Goal: Task Accomplishment & Management: Manage account settings

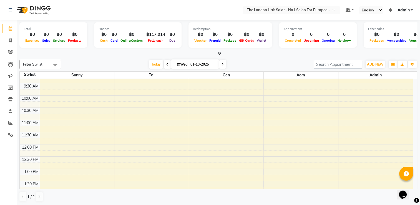
scroll to position [32, 0]
click at [222, 63] on icon at bounding box center [222, 64] width 2 height 3
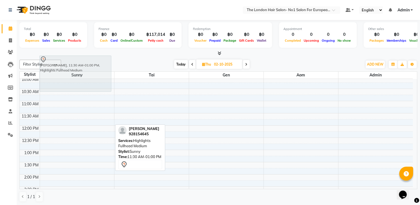
scroll to position [48, 0]
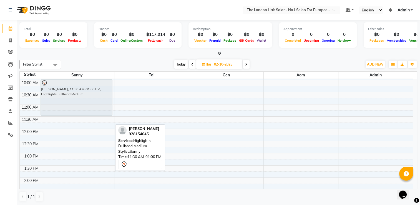
drag, startPoint x: 65, startPoint y: 113, endPoint x: 57, endPoint y: 101, distance: 14.3
click at [57, 101] on div "[PERSON_NAME], 11:30 AM-01:00 PM, Highlights Fullhead Medium Pema, 05:00 PM-05:…" at bounding box center [77, 189] width 74 height 317
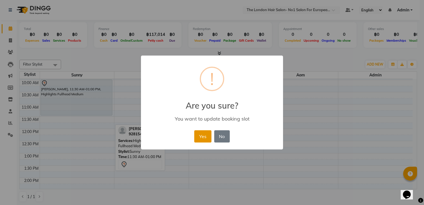
click at [200, 135] on button "Yes" at bounding box center [202, 136] width 17 height 12
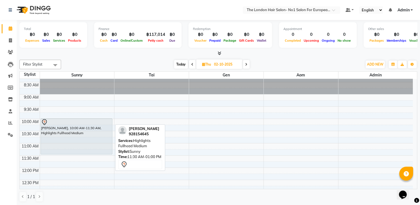
scroll to position [0, 0]
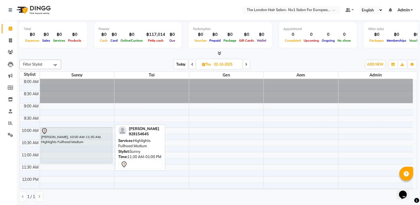
click at [180, 64] on span "Today" at bounding box center [181, 64] width 14 height 9
type input "01-10-2025"
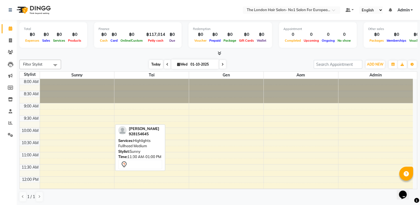
click at [150, 61] on span "Today" at bounding box center [156, 64] width 14 height 9
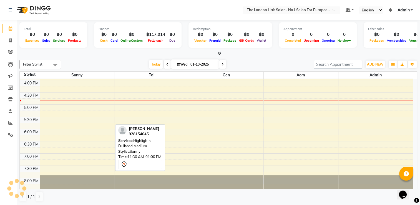
click at [162, 129] on div "[PERSON_NAME] 928154645 Services: Highlights Fullhead Medium Stylist: Sunny Tim…" at bounding box center [140, 147] width 50 height 46
click at [159, 147] on div "Services: Highlights Fullhead Medium" at bounding box center [140, 143] width 44 height 11
click at [157, 153] on div "Stylist: Sunny" at bounding box center [140, 152] width 44 height 6
click at [149, 141] on span "Highlights Fullhead Medium" at bounding box center [134, 143] width 32 height 10
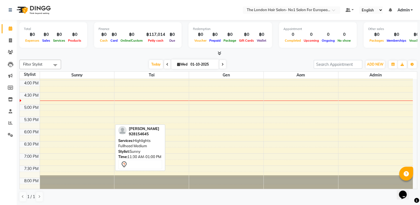
click at [142, 62] on div "[DATE] [DATE]" at bounding box center [187, 64] width 247 height 8
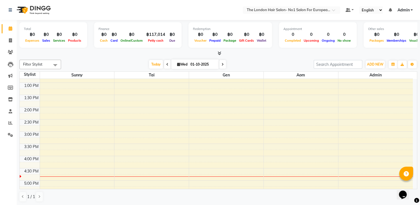
scroll to position [117, 0]
click at [282, 156] on div "8:00 AM 8:30 AM 9:00 AM 9:30 AM 10:00 AM 10:30 AM 11:00 AM 11:30 AM 12:00 PM 12…" at bounding box center [216, 119] width 393 height 317
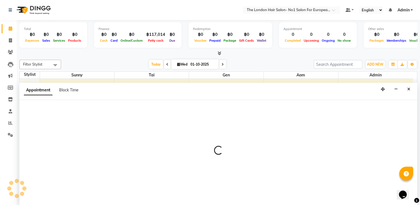
scroll to position [0, 0]
select select "91431"
select select "960"
select select "tentative"
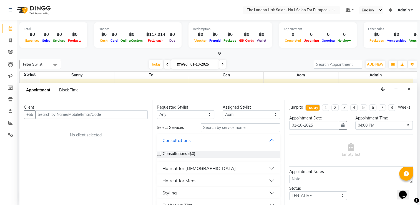
click at [197, 165] on div "Haircut for Ladies" at bounding box center [198, 168] width 73 height 7
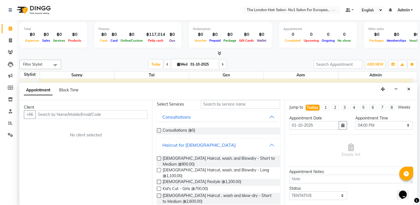
scroll to position [43, 0]
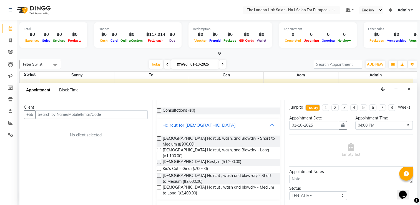
click at [284, 118] on div "Jump to Today 1 2 3 4 5 6 7 8 Weeks Appointment Date 01-10-2025 Appointment Tim…" at bounding box center [350, 153] width 133 height 106
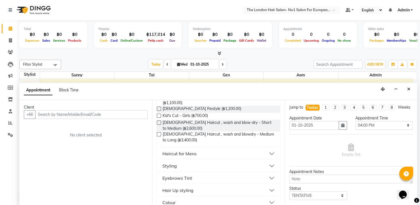
scroll to position [97, 0]
click at [244, 160] on button "Styling" at bounding box center [218, 165] width 119 height 10
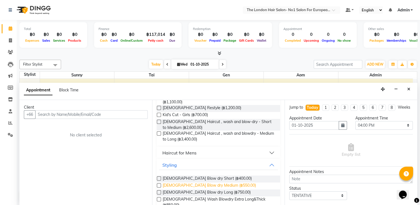
click at [212, 182] on span "Ladies Blow dry Medium (฿550.00)" at bounding box center [209, 185] width 93 height 7
checkbox input "false"
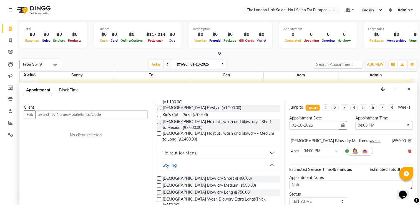
click at [149, 147] on div "Client +66 No client selected" at bounding box center [85, 153] width 133 height 106
click at [125, 113] on input "text" at bounding box center [91, 114] width 112 height 9
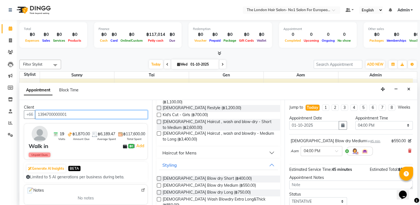
scroll to position [40, 0]
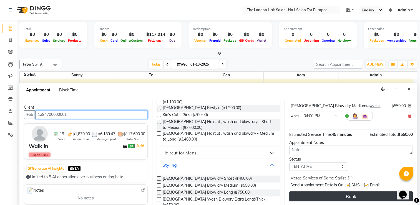
type input "1394700000001"
click at [362, 197] on button "Book" at bounding box center [350, 196] width 123 height 10
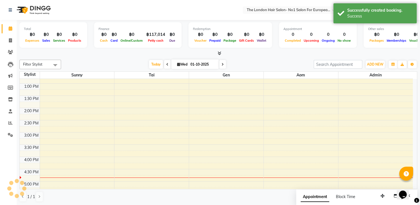
scroll to position [0, 0]
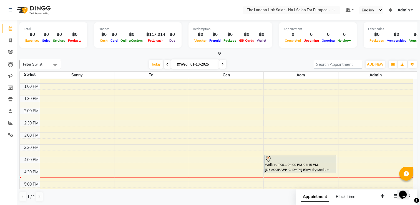
click at [334, 152] on div "8:00 AM 8:30 AM 9:00 AM 9:30 AM 10:00 AM 10:30 AM 11:00 AM 11:30 AM 12:00 PM 12…" at bounding box center [216, 119] width 393 height 317
select select "91431"
select select "945"
select select "tentative"
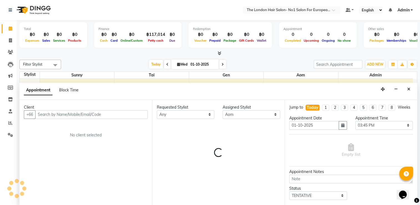
click at [329, 156] on div "Empty list" at bounding box center [350, 150] width 123 height 27
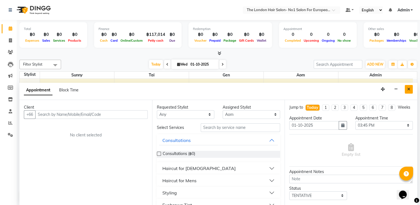
click at [407, 87] on icon "Close" at bounding box center [408, 89] width 3 height 4
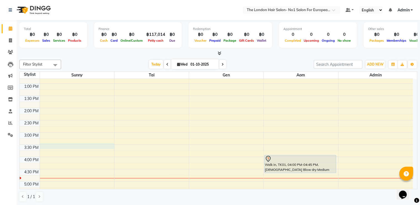
click at [81, 143] on div "8:00 AM 8:30 AM 9:00 AM 9:30 AM 10:00 AM 10:30 AM 11:00 AM 11:30 AM 12:00 PM 12…" at bounding box center [216, 119] width 393 height 317
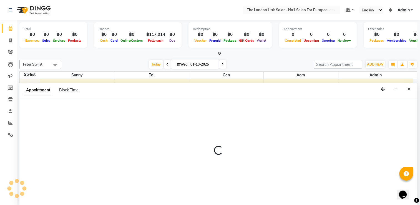
select select "91428"
select select "tentative"
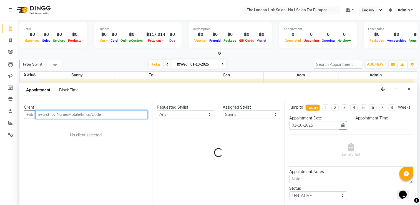
select select "930"
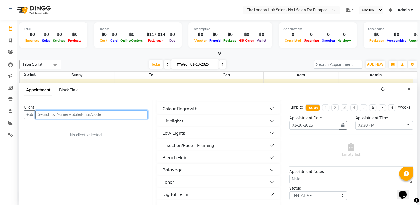
scroll to position [138, 0]
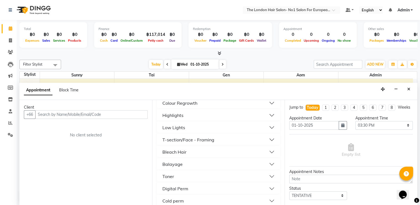
click at [260, 171] on button "Toner" at bounding box center [218, 176] width 119 height 10
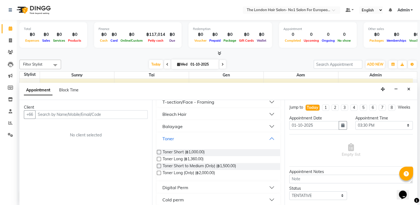
scroll to position [180, 0]
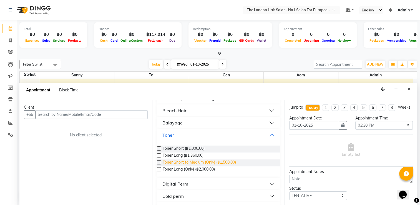
click at [187, 165] on span "Toner Short to Medium (Only) (฿1,500.00)" at bounding box center [199, 162] width 73 height 7
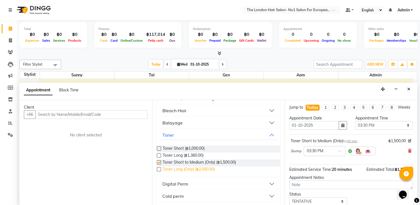
checkbox input "false"
click at [184, 168] on span "Toner Long (Only) (฿2,000.00)" at bounding box center [189, 169] width 52 height 7
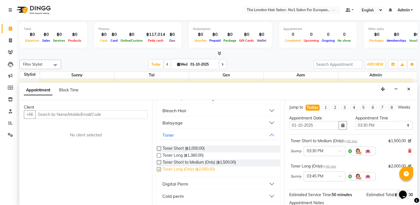
checkbox input "false"
click at [408, 153] on icon at bounding box center [409, 151] width 3 height 4
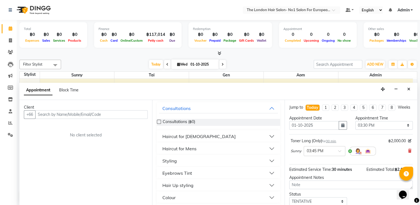
scroll to position [36, 0]
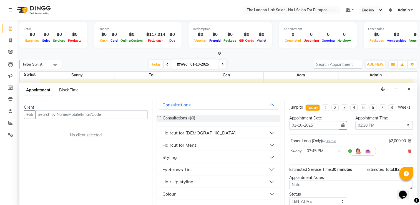
click at [270, 156] on button "Styling" at bounding box center [218, 157] width 119 height 10
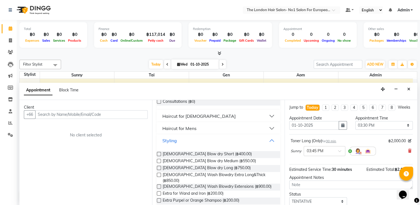
scroll to position [70, 0]
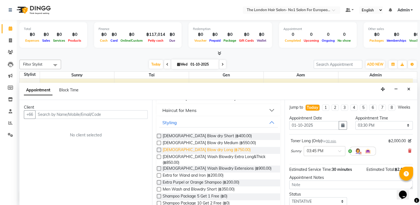
click at [213, 150] on span "Ladies Blow dry Long (฿750.00)" at bounding box center [207, 150] width 88 height 7
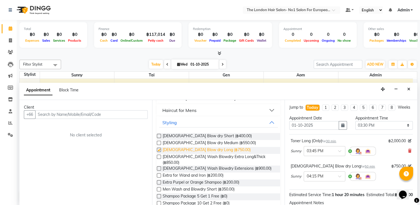
checkbox input "false"
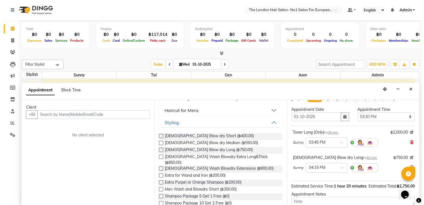
scroll to position [0, 0]
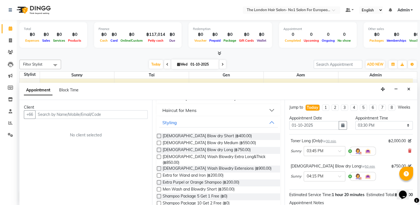
click at [117, 118] on div "Client +66 No client selected" at bounding box center [85, 153] width 133 height 106
click at [117, 118] on input "text" at bounding box center [91, 114] width 112 height 9
click at [118, 117] on input "text" at bounding box center [91, 114] width 112 height 9
type input "wa"
click at [407, 90] on icon "Close" at bounding box center [408, 89] width 3 height 4
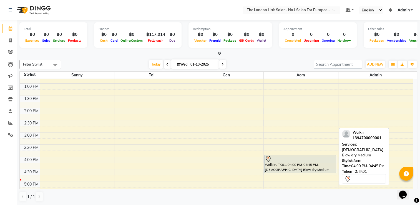
click at [316, 157] on div at bounding box center [300, 158] width 71 height 7
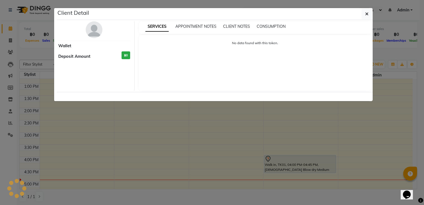
select select "7"
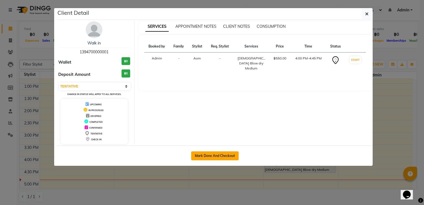
click at [223, 156] on button "Mark Done And Checkout" at bounding box center [214, 155] width 47 height 9
select select "service"
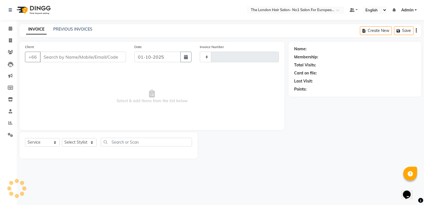
type input "0093"
select select "9006"
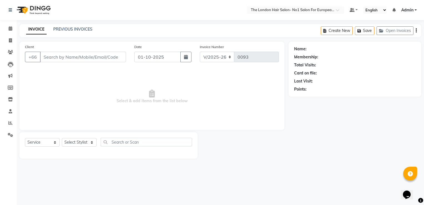
type input "1394700000001"
select select "91431"
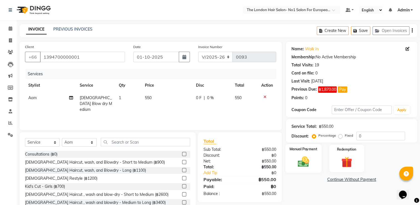
click at [303, 152] on div "Manual Payment" at bounding box center [303, 158] width 36 height 29
click at [337, 182] on span "BANKTANSFER" at bounding box center [338, 179] width 25 height 6
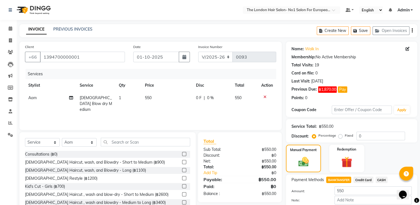
scroll to position [31, 0]
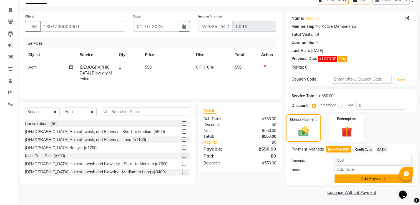
click at [389, 183] on button "Add Payment" at bounding box center [372, 178] width 77 height 9
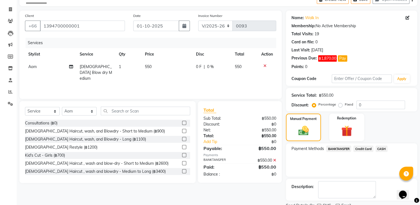
click at [419, 151] on div "Name: Walk In Membership: No Active Membership Total Visits: 19 Card on file: 0…" at bounding box center [353, 115] width 135 height 209
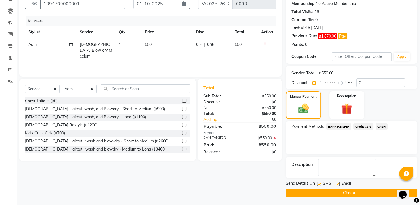
click at [344, 126] on span "BANKTANSFER" at bounding box center [338, 126] width 25 height 6
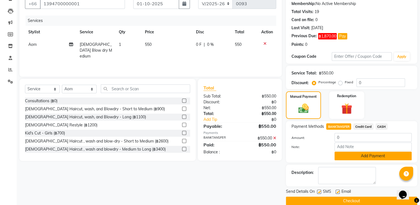
click at [348, 158] on button "Add Payment" at bounding box center [372, 156] width 77 height 9
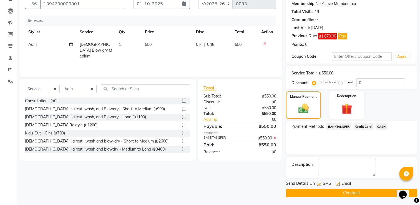
click at [329, 191] on button "Checkout" at bounding box center [351, 192] width 131 height 9
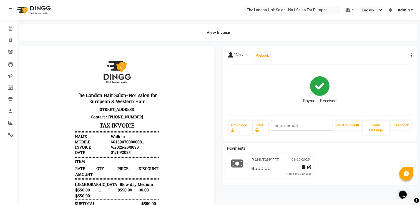
click at [55, 79] on body "The London Hair Salon- No1 salon for European & Western Hair 1st Floor, Eight T…" at bounding box center [116, 147] width 179 height 189
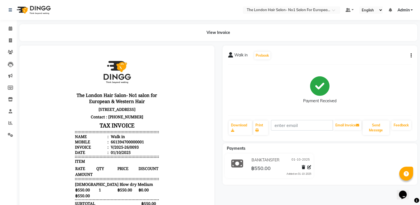
click at [43, 72] on body "The London Hair Salon- No1 salon for European & Western Hair 1st Floor, Eight T…" at bounding box center [116, 147] width 179 height 189
click at [12, 29] on span at bounding box center [11, 29] width 10 height 6
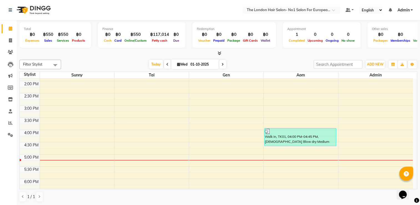
scroll to position [148, 0]
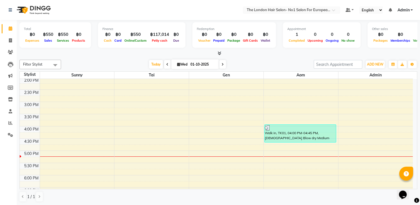
click at [74, 158] on div "8:00 AM 8:30 AM 9:00 AM 9:30 AM 10:00 AM 10:30 AM 11:00 AM 11:30 AM 12:00 PM 12…" at bounding box center [216, 89] width 393 height 317
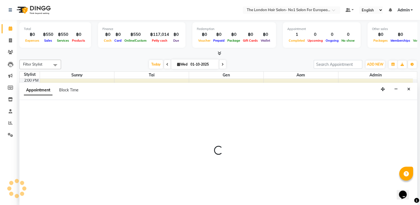
scroll to position [0, 0]
select select "91428"
select select "1035"
select select "tentative"
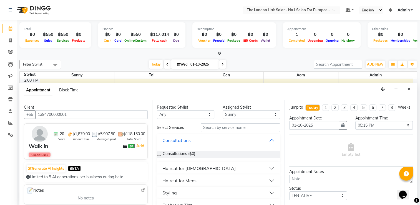
type input "1394700000001"
click at [200, 114] on select "Any Admin Aom Gen Sunny Tai" at bounding box center [185, 114] width 57 height 9
select select "91428"
click at [157, 110] on select "Any Admin Aom Gen Sunny Tai" at bounding box center [185, 114] width 57 height 9
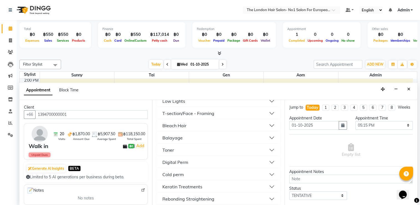
scroll to position [170, 0]
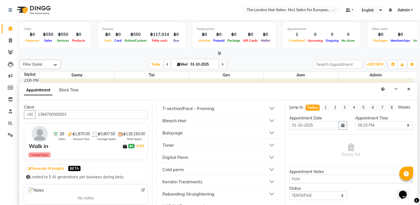
click at [264, 141] on button "Toner" at bounding box center [218, 145] width 119 height 10
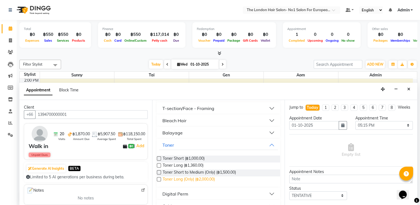
click at [210, 178] on span "Toner Long (Only) (฿2,000.00)" at bounding box center [189, 179] width 52 height 7
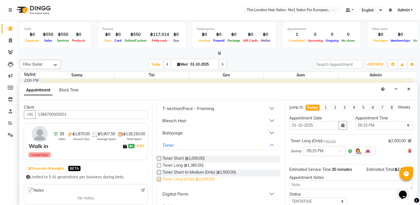
checkbox input "false"
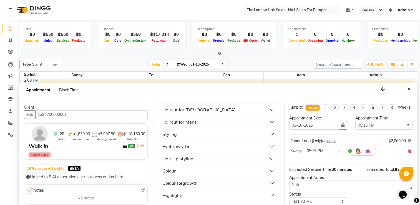
scroll to position [60, 0]
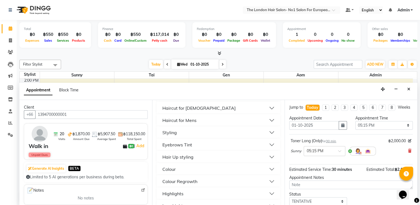
click at [261, 130] on button "Styling" at bounding box center [218, 132] width 119 height 10
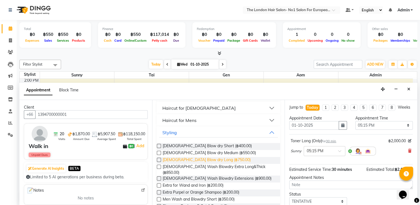
click at [218, 160] on span "Ladies Blow dry Long (฿750.00)" at bounding box center [207, 160] width 88 height 7
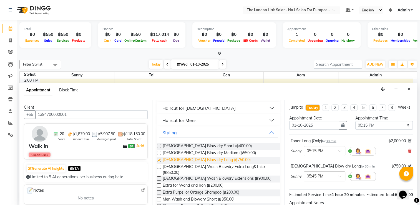
checkbox input "false"
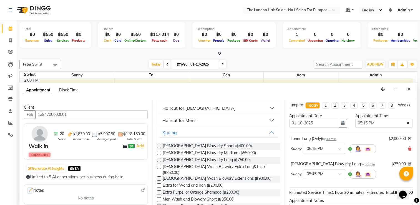
click at [412, 122] on div "Appointment Time Select 09:00 AM 09:15 AM 09:30 AM 09:45 AM 10:00 AM 10:15 AM 1…" at bounding box center [384, 122] width 66 height 19
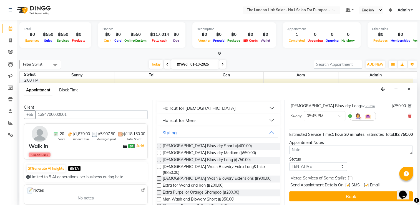
scroll to position [71, 0]
click at [209, 182] on span "Extra for Wand and Iron (฿200.00)" at bounding box center [193, 185] width 61 height 7
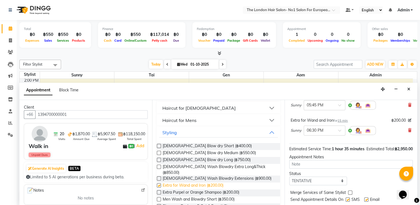
checkbox input "false"
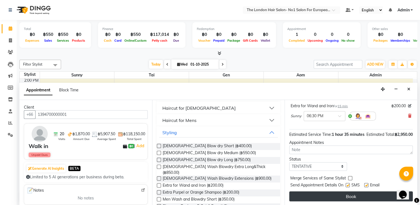
click at [360, 194] on button "Book" at bounding box center [350, 196] width 123 height 10
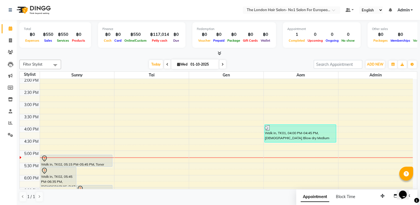
scroll to position [166, 0]
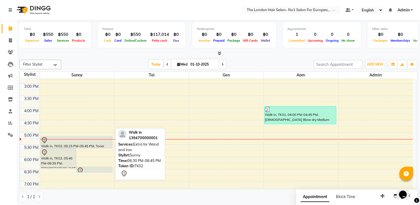
click at [85, 168] on div at bounding box center [94, 170] width 35 height 7
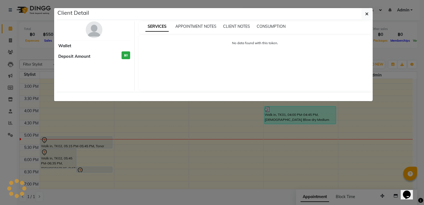
select select "7"
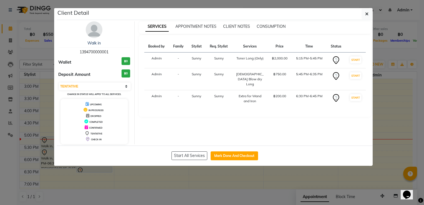
click at [148, 177] on ngb-modal-window "Client Detail Walk in 1394700000001 Wallet ฿0 Deposit Amount ฿0 Select IN SERVI…" at bounding box center [212, 102] width 424 height 205
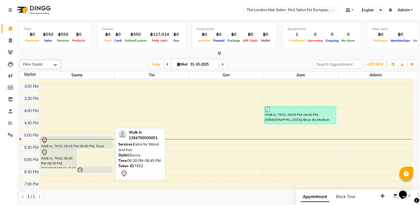
click at [95, 171] on div at bounding box center [95, 172] width 36 height 2
select select "7"
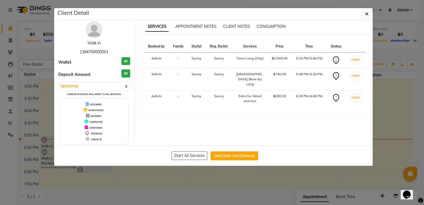
click at [284, 190] on ngb-modal-window "Client Detail Walk in 1394700000001 Wallet ฿0 Deposit Amount ฿0 Select IN SERVI…" at bounding box center [212, 102] width 424 height 205
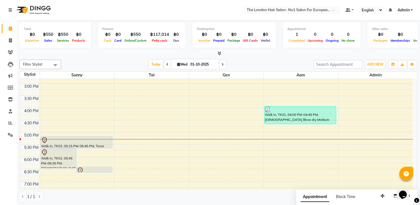
click at [113, 143] on div "8:00 AM 8:30 AM 9:00 AM 9:30 AM 10:00 AM 10:30 AM 11:00 AM 11:30 AM 12:00 PM 12…" at bounding box center [216, 71] width 393 height 317
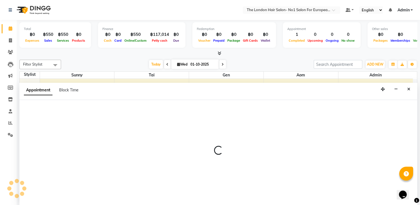
scroll to position [0, 0]
select select "91428"
select select "tentative"
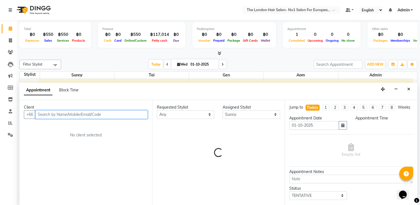
select select "1050"
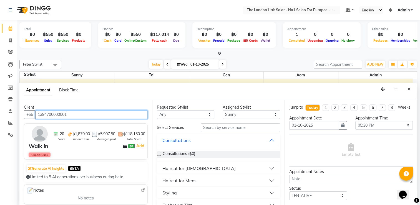
type input "1394700000001"
click at [180, 128] on div "Select Services" at bounding box center [175, 128] width 44 height 6
click at [285, 113] on div "Jump to Today 1 2 3 4 5 6 7 8 Weeks" at bounding box center [351, 109] width 132 height 11
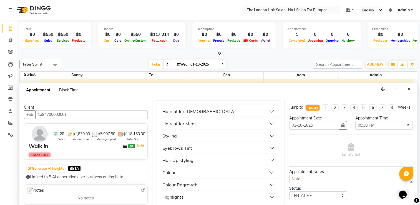
scroll to position [71, 0]
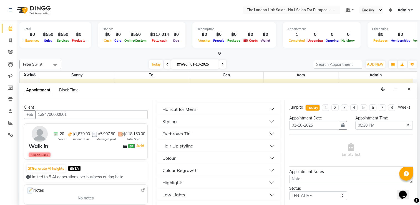
click at [252, 166] on button "Colour Regrowth" at bounding box center [218, 170] width 119 height 10
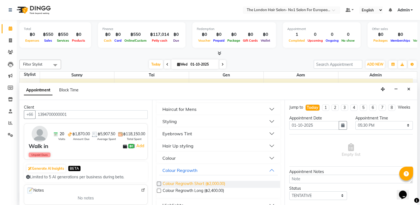
click at [220, 186] on span "Colour Regrowth Short (฿2,000.00)" at bounding box center [194, 184] width 62 height 7
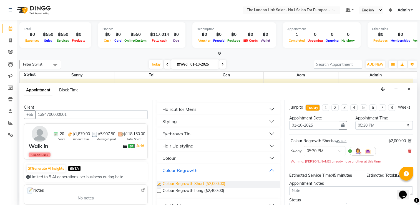
checkbox input "false"
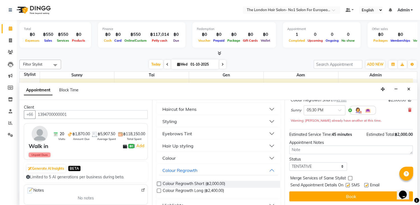
scroll to position [46, 0]
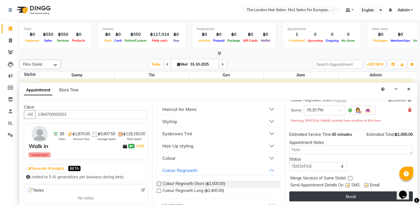
click at [376, 198] on button "Book" at bounding box center [350, 196] width 123 height 10
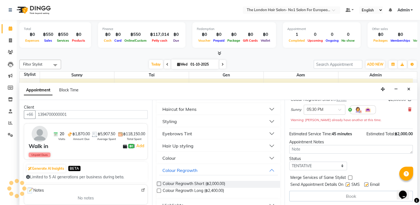
scroll to position [0, 0]
